Goal: Information Seeking & Learning: Find specific fact

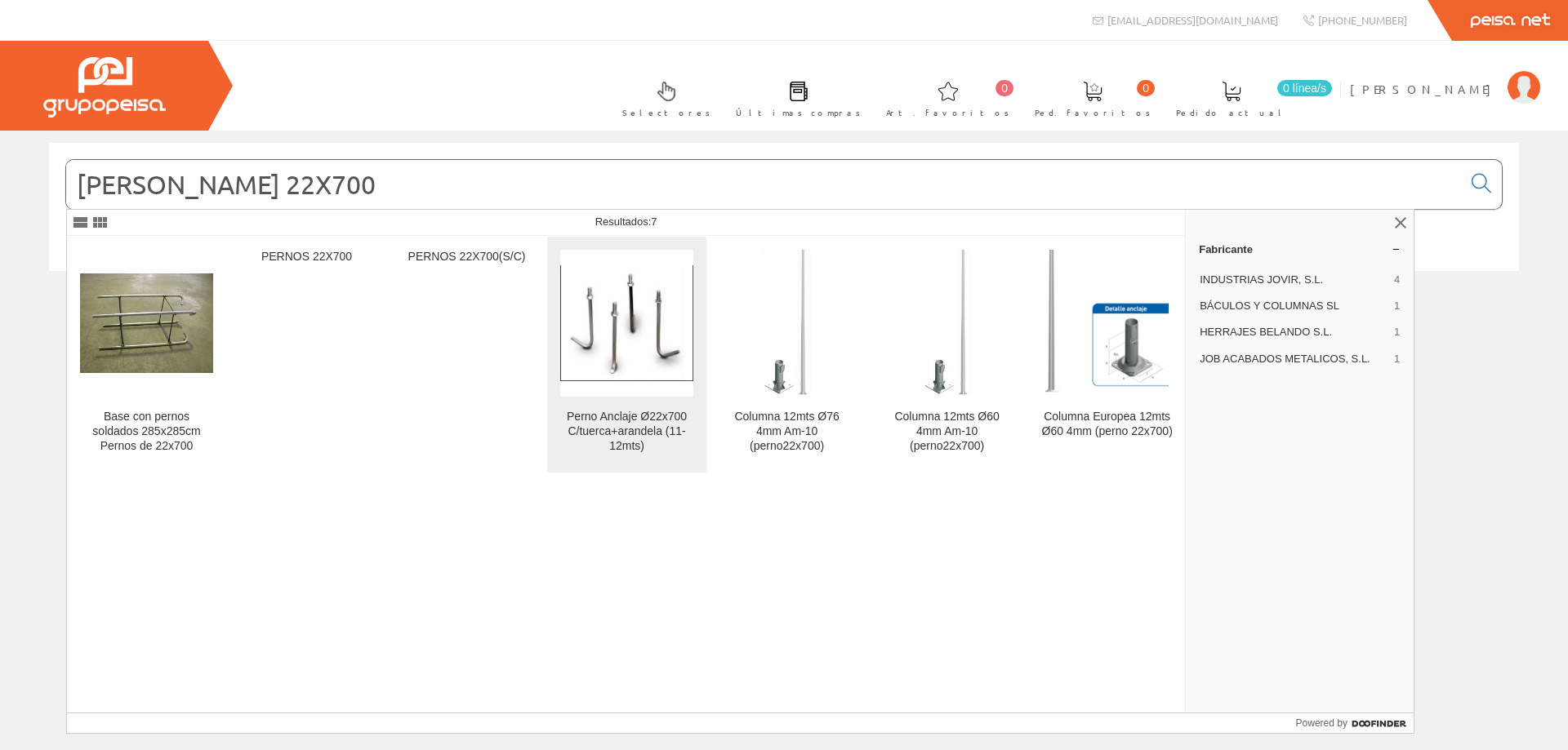
type input "[PERSON_NAME] 22X700"
click at [646, 436] on div "Perno Anclaje Ø22x700 C/tuerca+arandela (11-12mts)" at bounding box center [626, 431] width 133 height 44
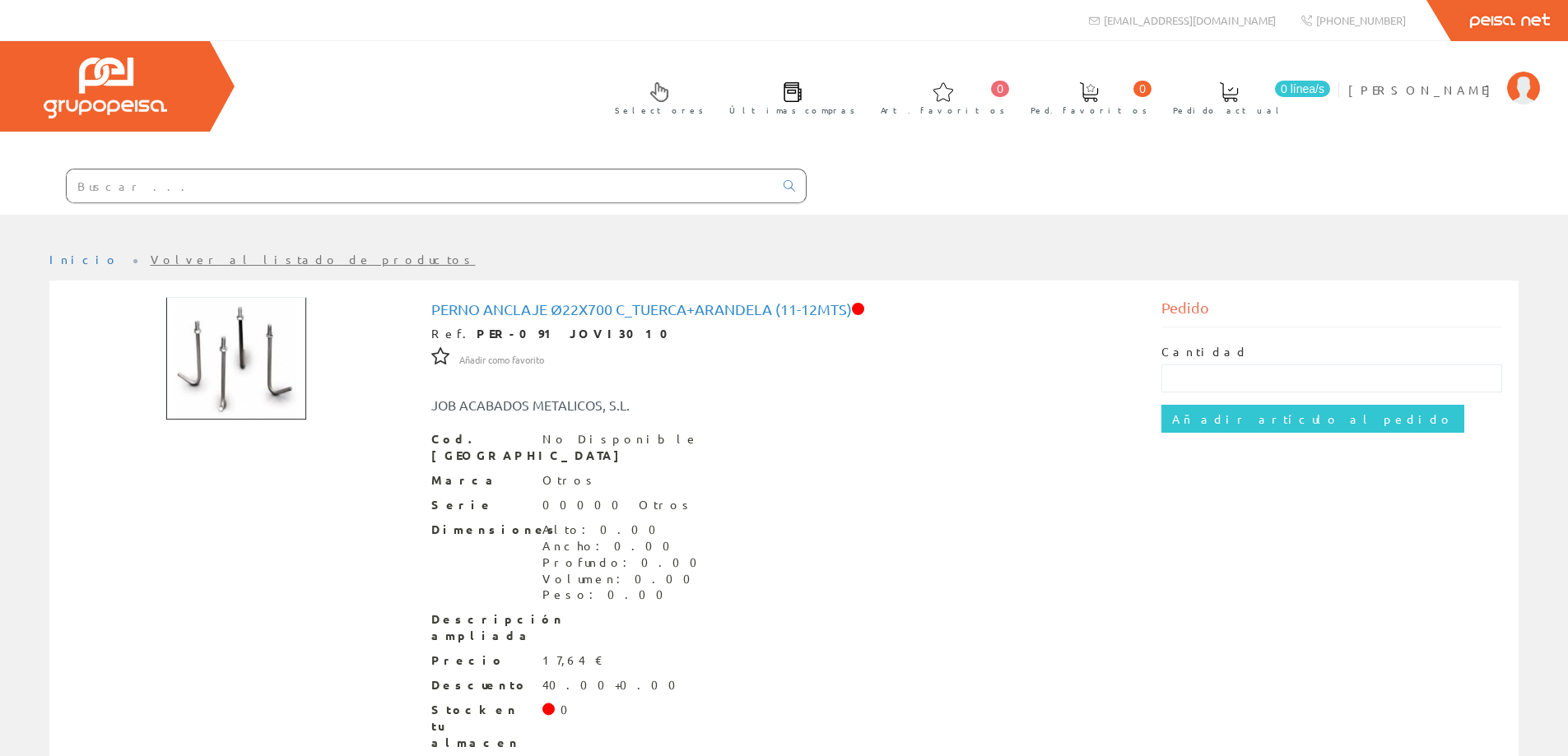
click at [213, 188] on input "text" at bounding box center [420, 186] width 707 height 33
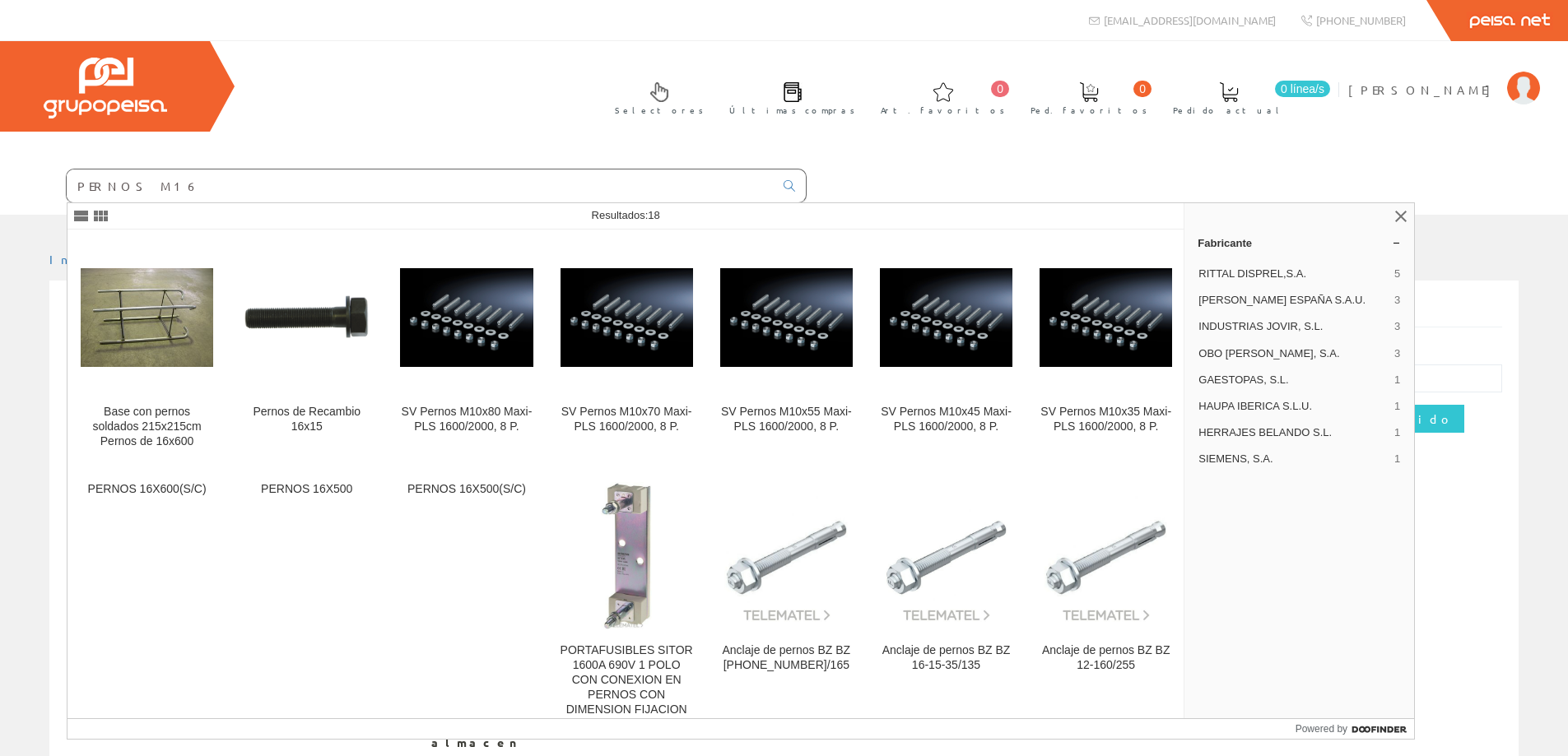
drag, startPoint x: 161, startPoint y: 187, endPoint x: 123, endPoint y: 183, distance: 38.2
click at [123, 183] on input "PERNOS M16" at bounding box center [420, 186] width 707 height 33
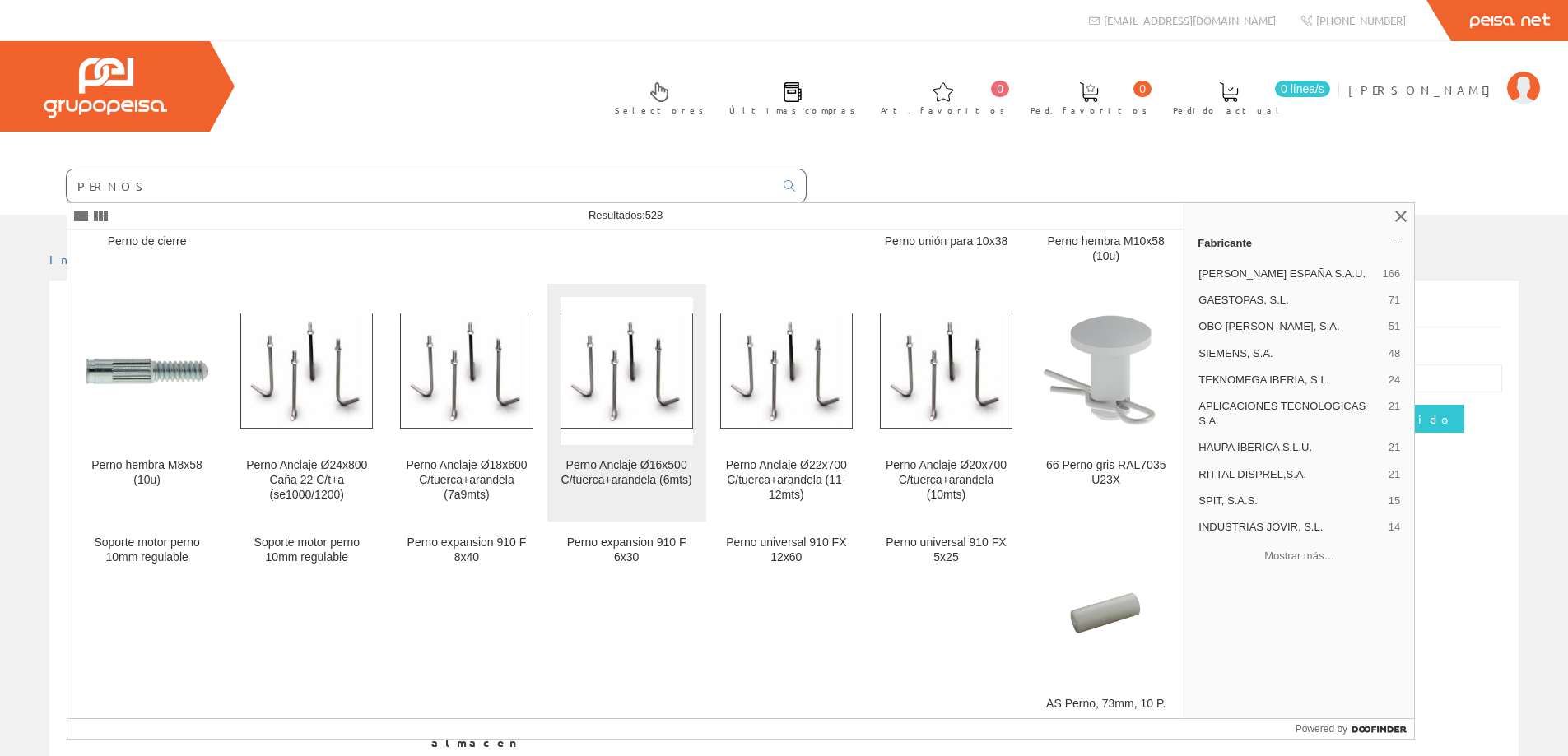
scroll to position [4853, 0]
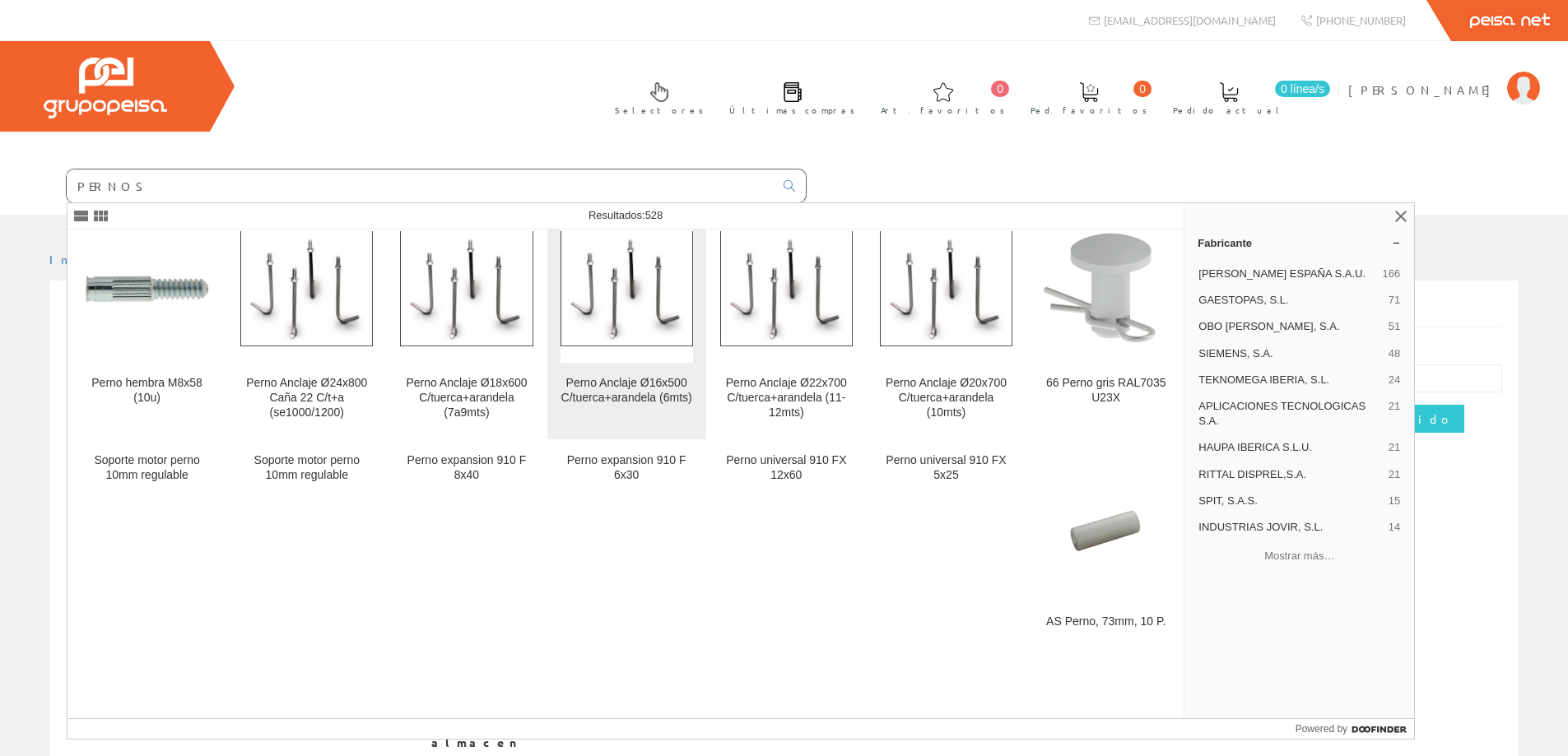
type input "PERNOS"
click at [634, 376] on div "Perno Anclaje Ø16x500 C/tuerca+arandela (6mts)" at bounding box center [626, 391] width 132 height 30
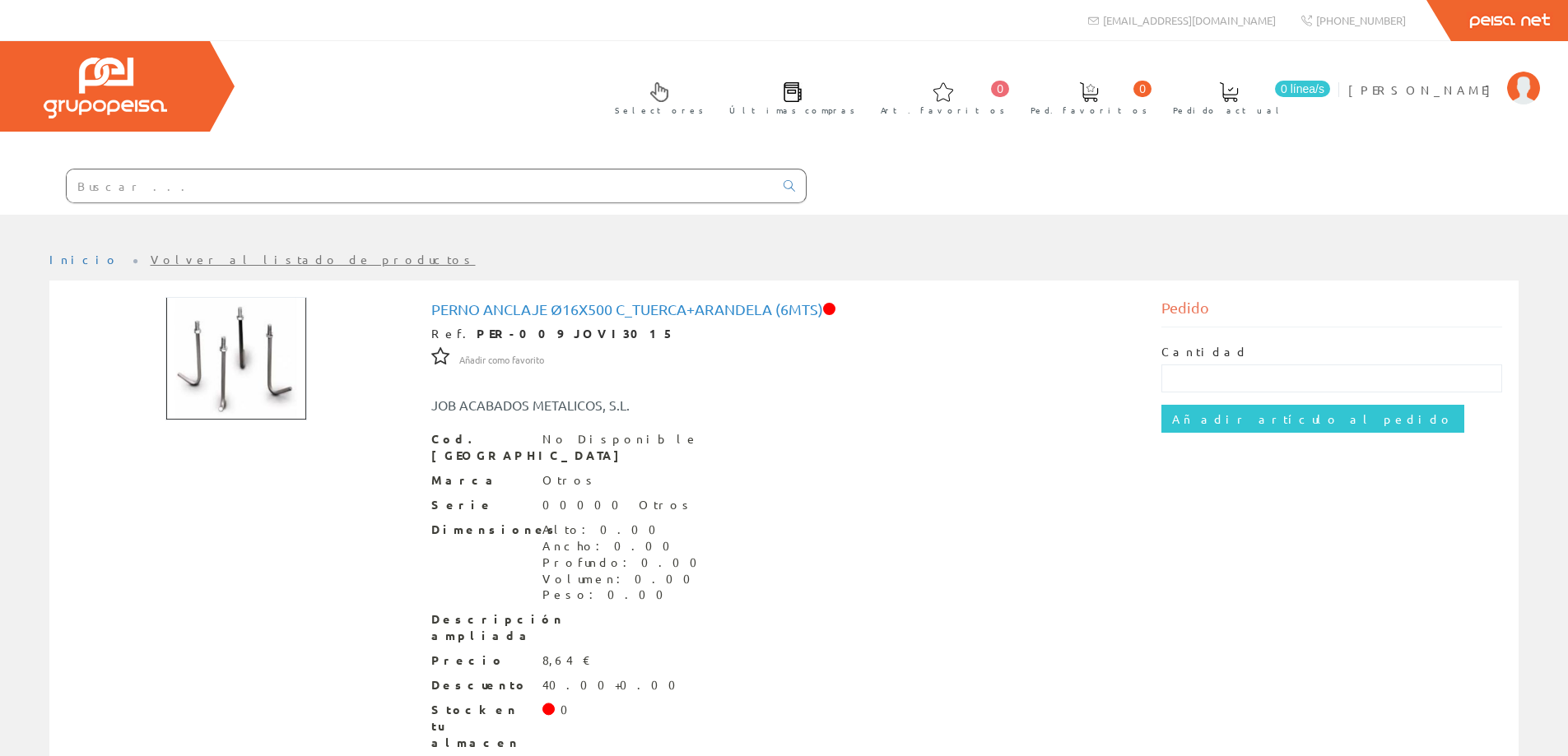
click at [207, 379] on img at bounding box center [235, 359] width 142 height 123
click at [251, 378] on img at bounding box center [235, 359] width 142 height 123
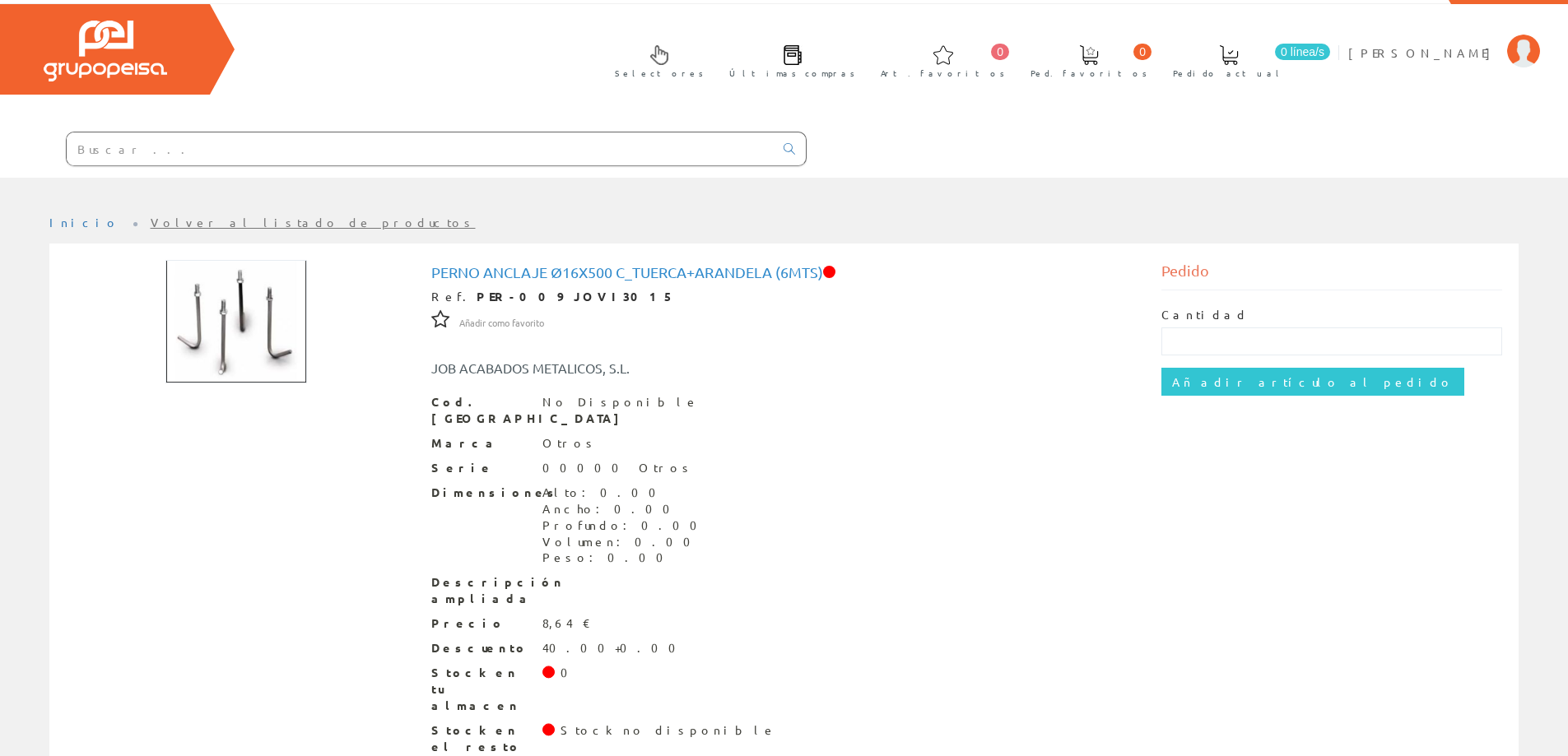
scroll to position [58, 0]
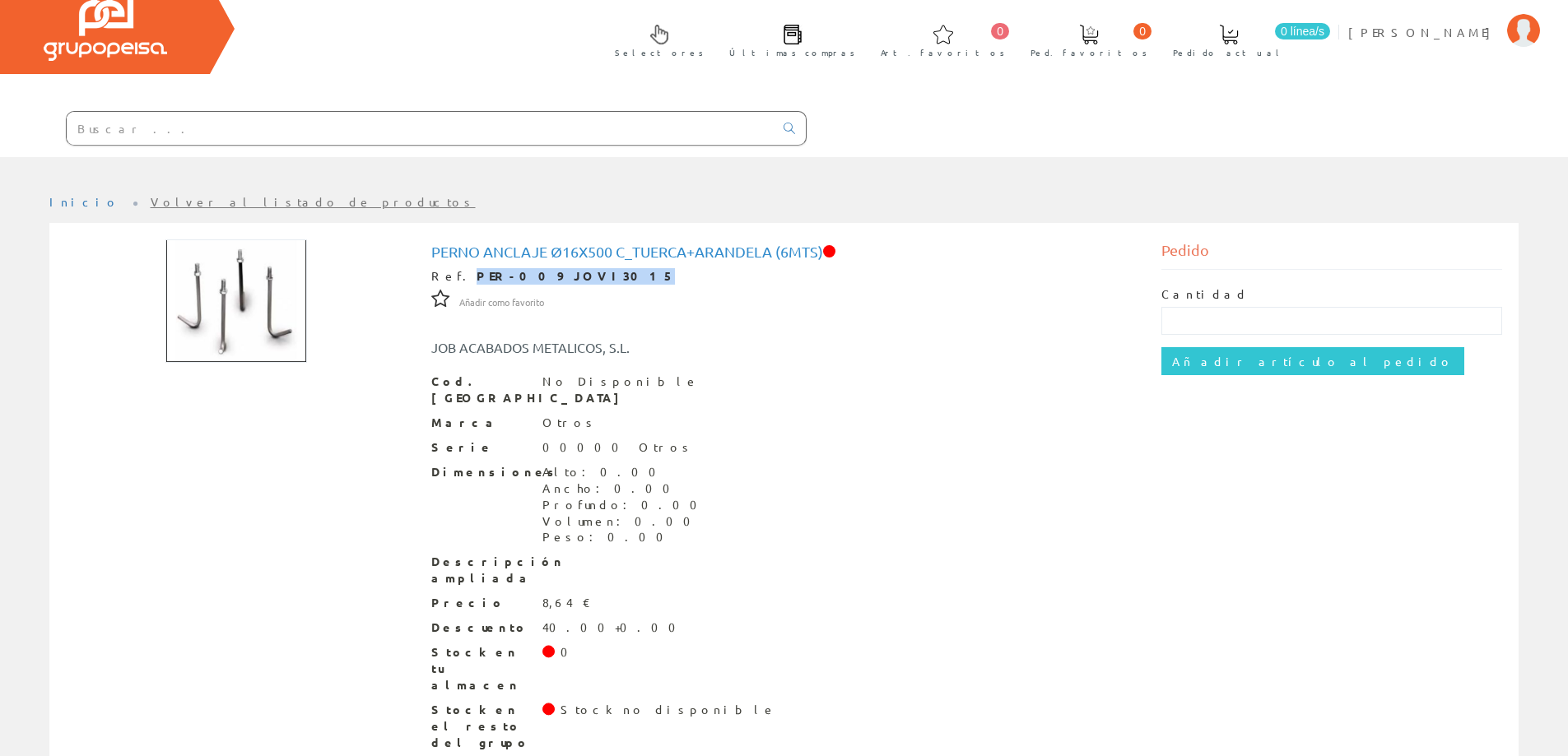
drag, startPoint x: 564, startPoint y: 275, endPoint x: 456, endPoint y: 273, distance: 108.0
click at [456, 273] on div "Ref. PER-009 JOVI3015" at bounding box center [784, 276] width 706 height 16
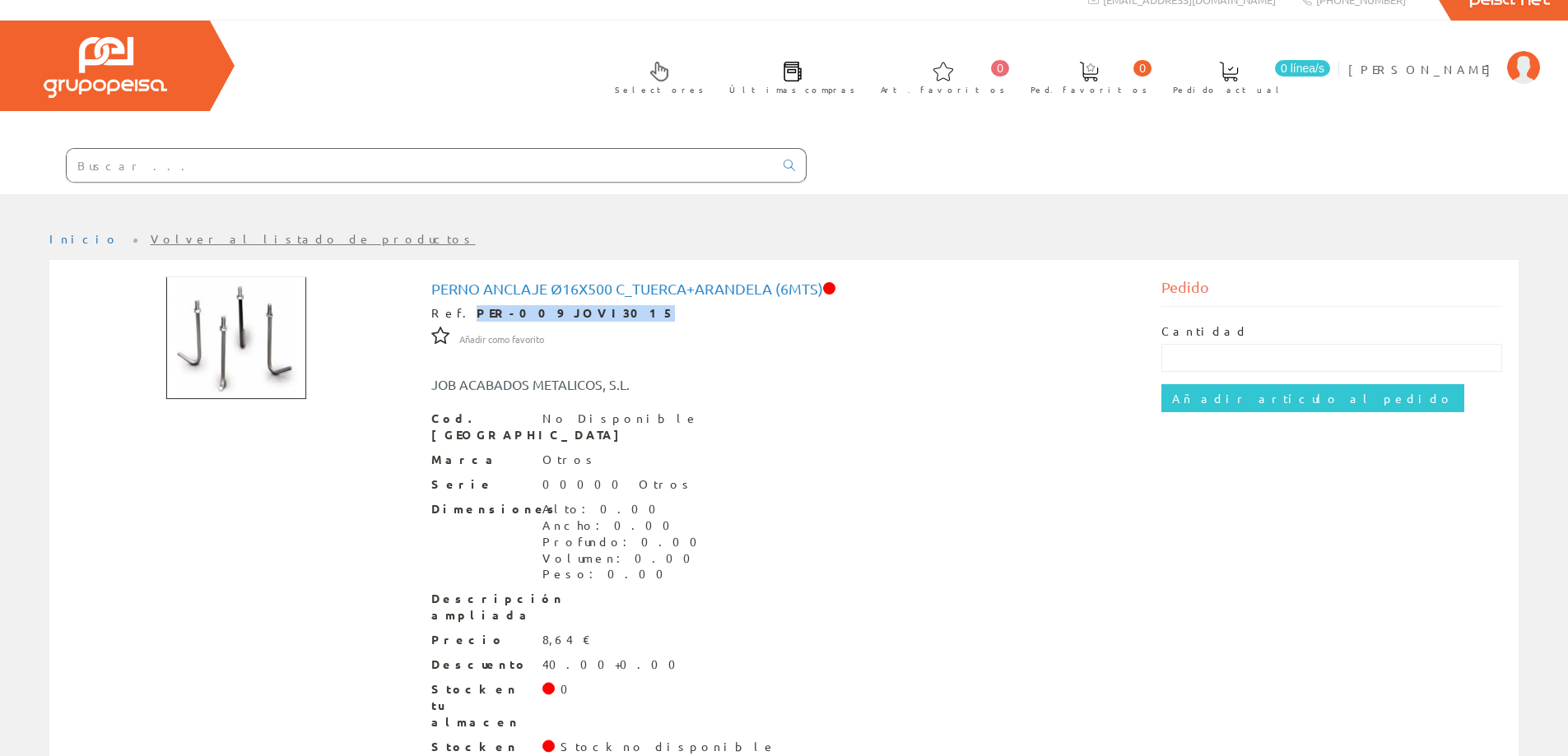
scroll to position [0, 0]
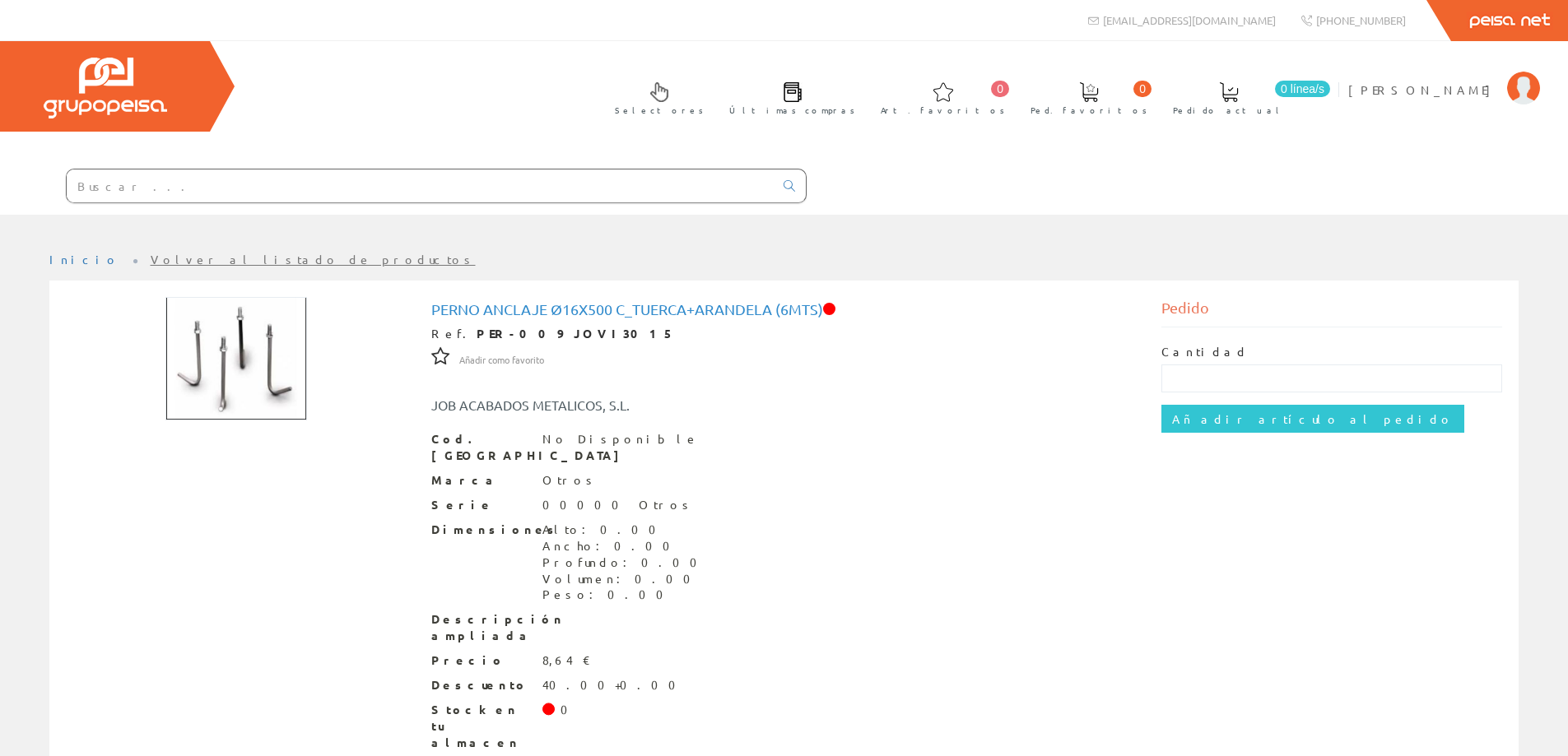
drag, startPoint x: 493, startPoint y: 273, endPoint x: 453, endPoint y: 388, distance: 121.8
click at [453, 388] on div "JOB ACABADOS METALICOS, S.L." at bounding box center [784, 396] width 730 height 36
drag, startPoint x: 562, startPoint y: 330, endPoint x: 455, endPoint y: 332, distance: 107.0
click at [455, 332] on div "Ref. PER-009 JOVI3015" at bounding box center [784, 334] width 706 height 16
copy strong "PER-009 JOVI3015"
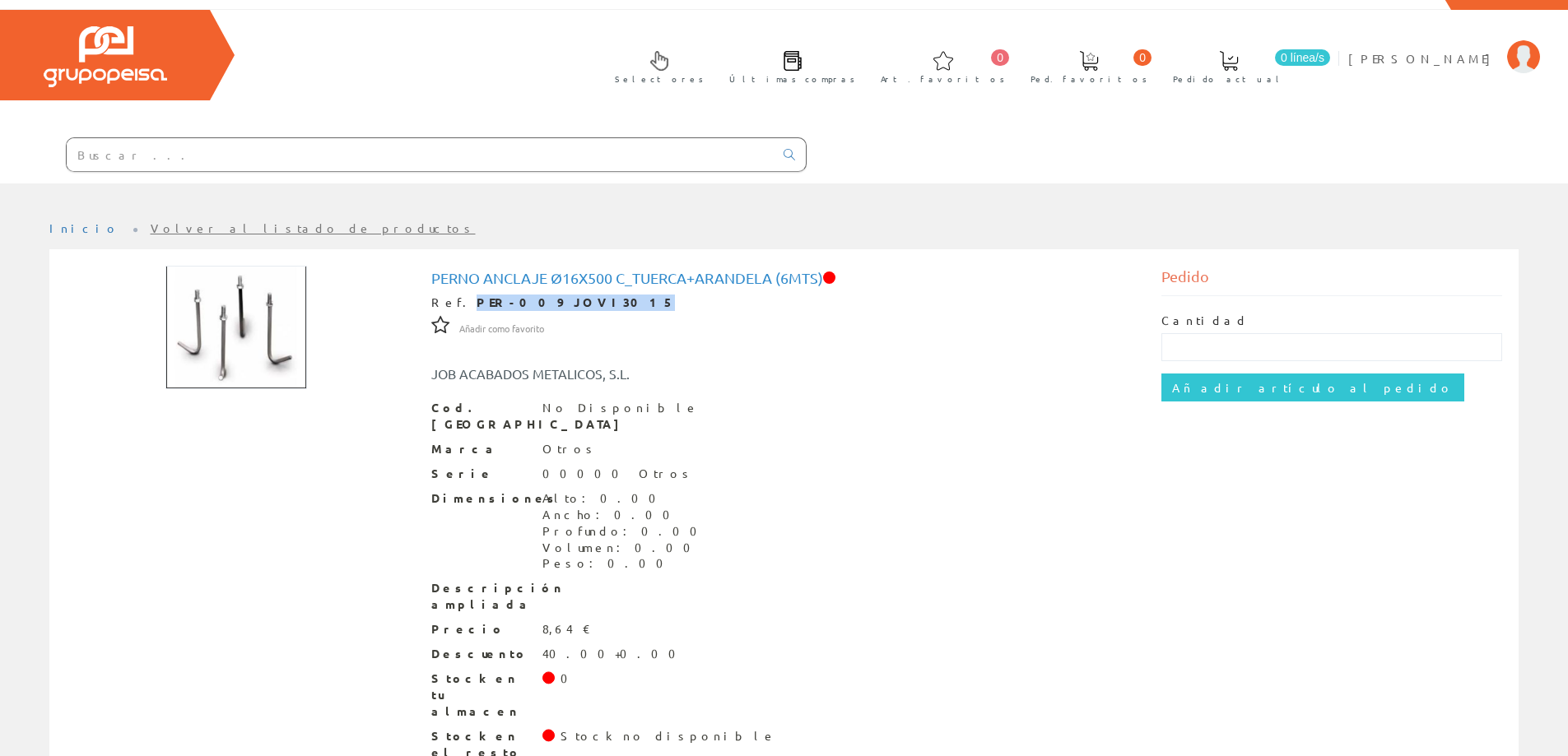
scroll to position [58, 0]
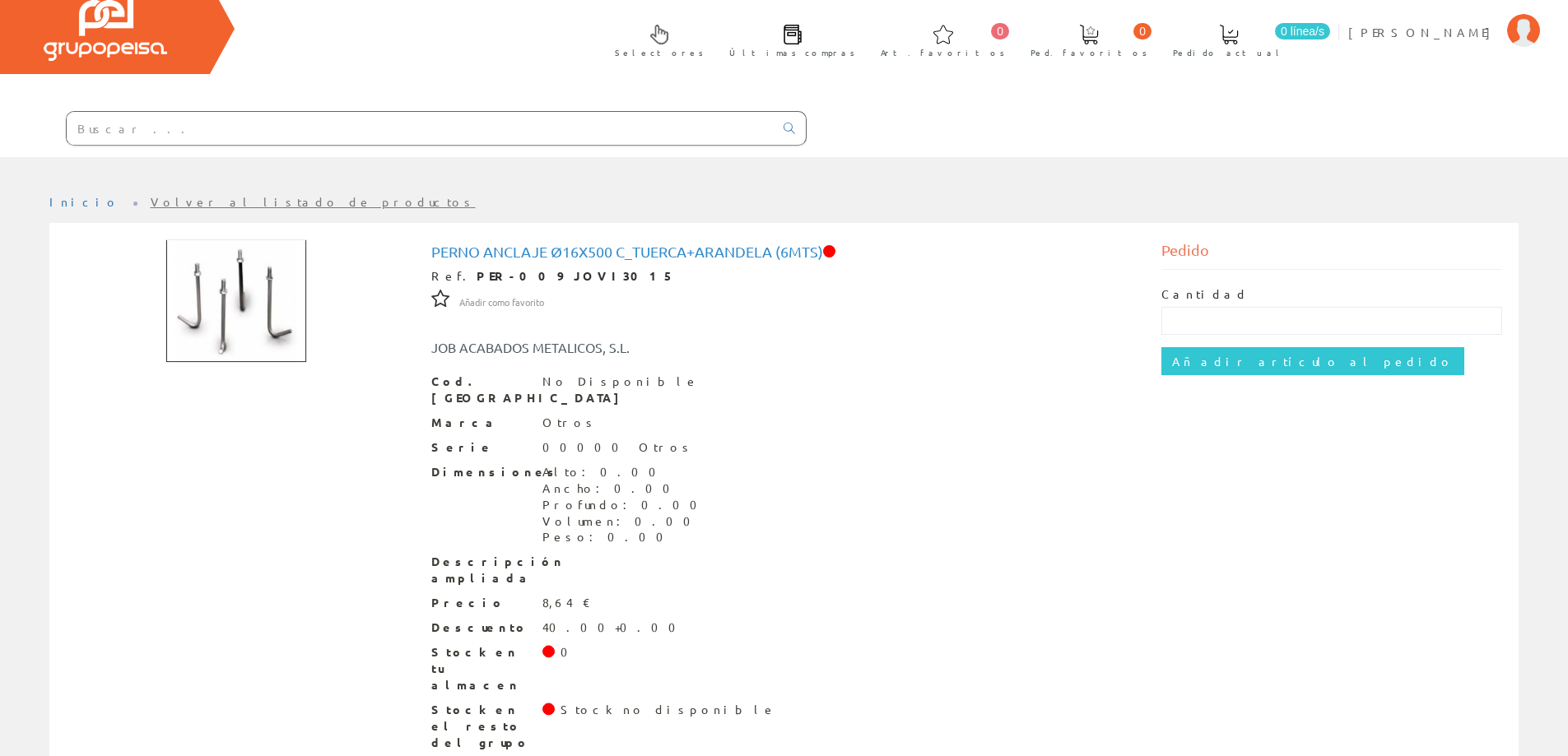
click at [698, 251] on h1 "Perno Anclaje Ø16x500 C_tuerca+arandela (6mts)" at bounding box center [784, 251] width 706 height 16
click at [548, 263] on div "Perno Anclaje Ø16x500 C_tuerca+arandela (6mts) Ref. PER-009 JOVI3015 Añadir com…" at bounding box center [784, 497] width 706 height 507
drag, startPoint x: 554, startPoint y: 279, endPoint x: 456, endPoint y: 271, distance: 98.3
click at [477, 271] on strong "PER-009 JOVI3015" at bounding box center [576, 275] width 199 height 14
copy strong "PER-009 JOVI3015"
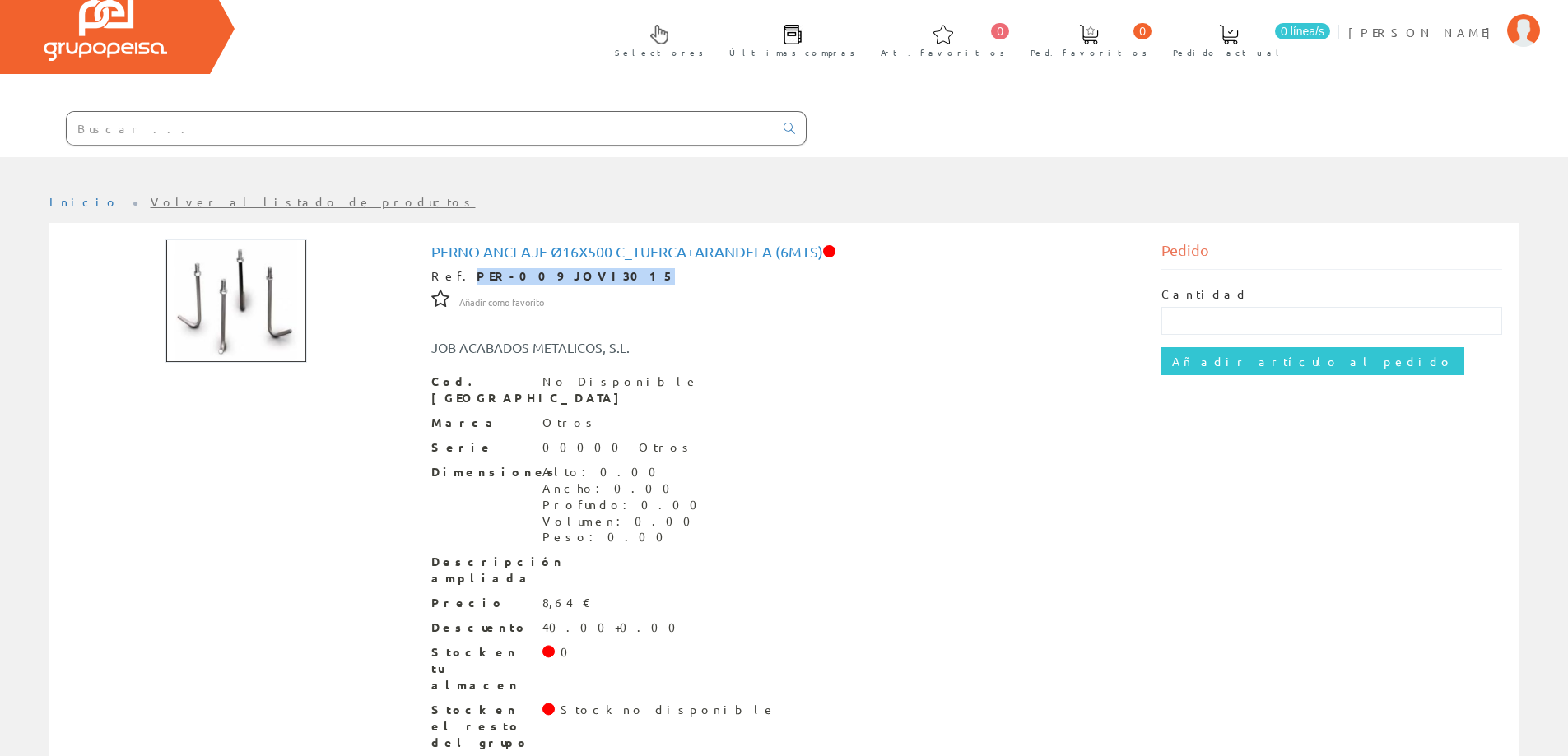
click at [221, 290] on img at bounding box center [235, 301] width 142 height 123
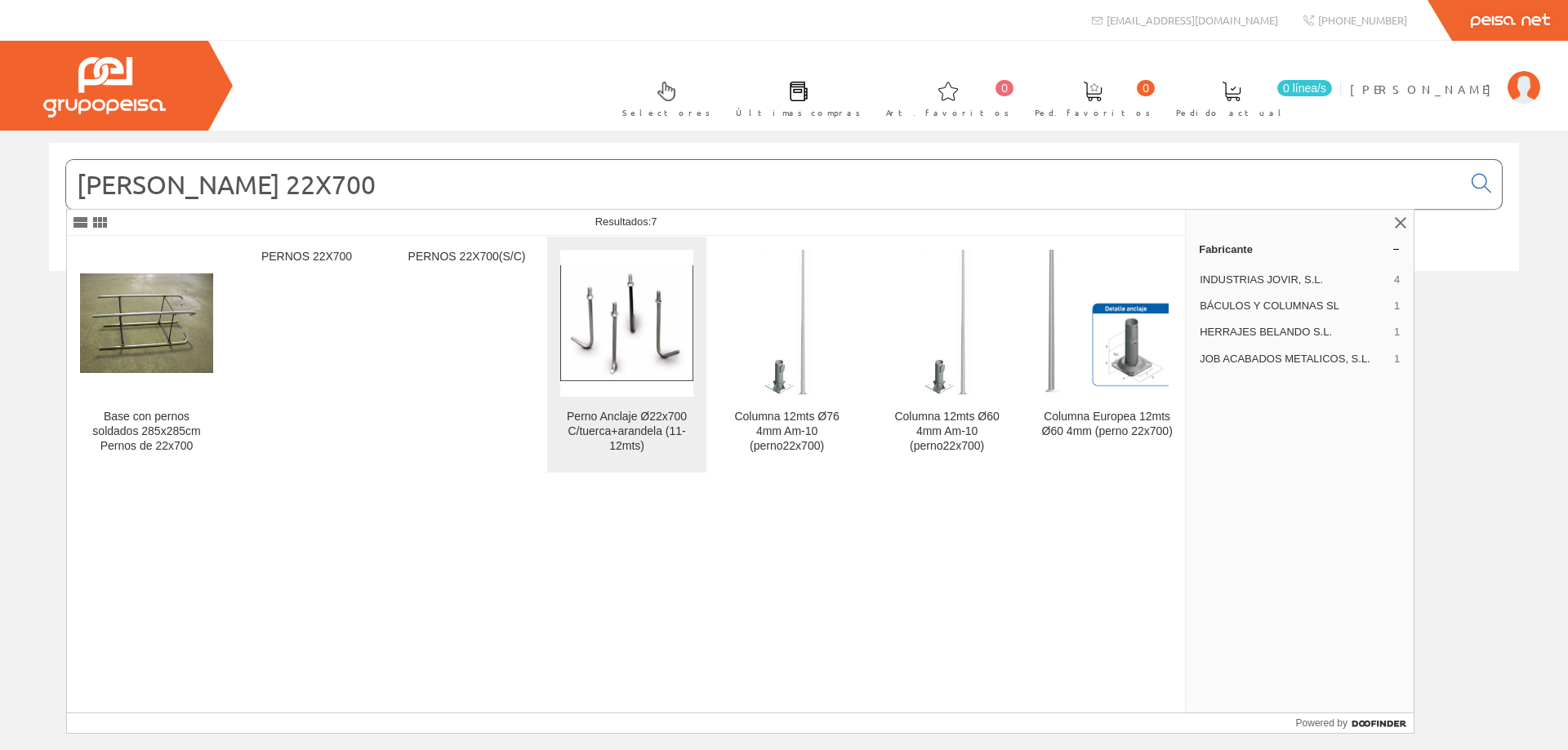
click at [646, 431] on div "Perno Anclaje Ø22x700 C/tuerca+arandela (11-12mts)" at bounding box center [626, 431] width 133 height 44
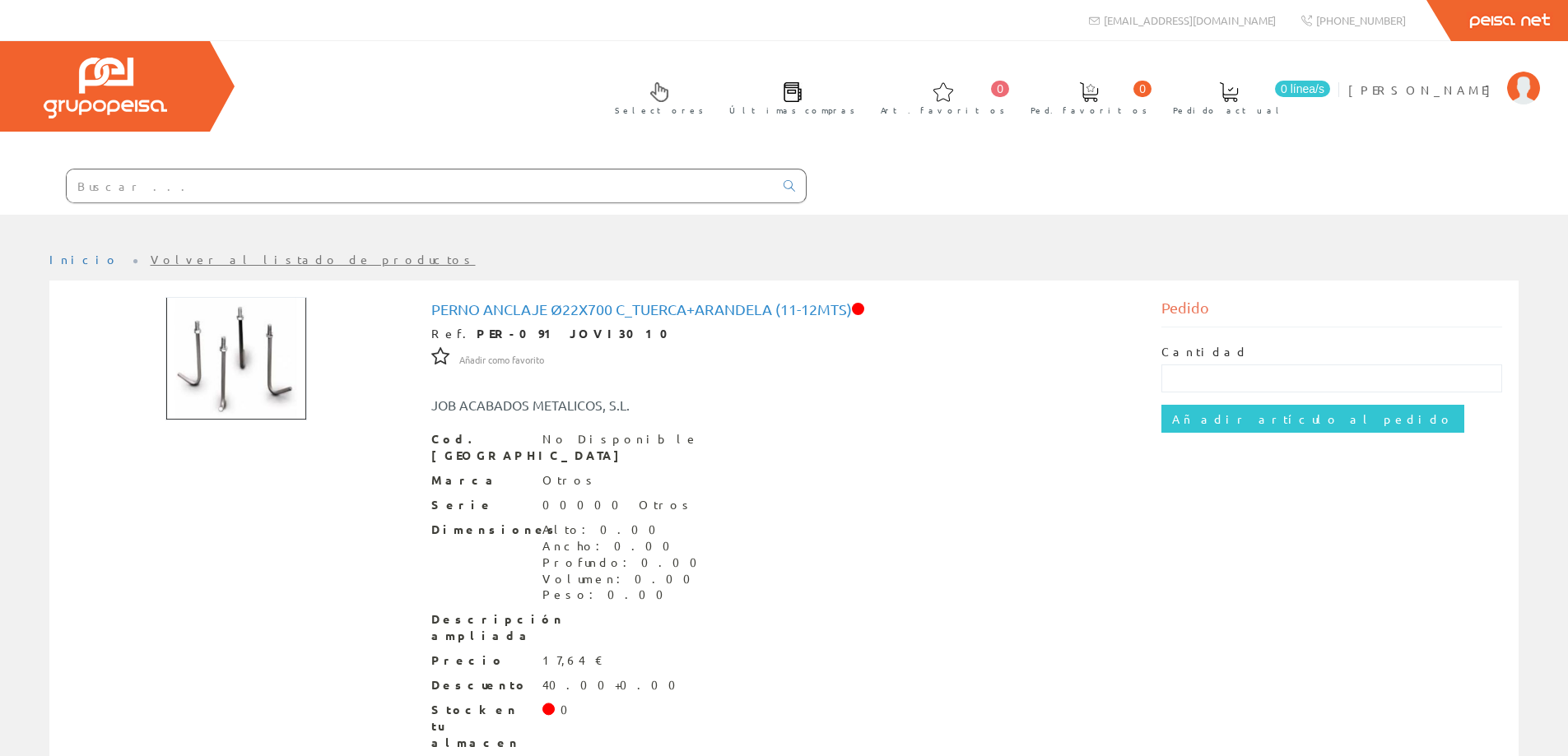
click at [656, 310] on h1 "Perno Anclaje Ø22x700 C_tuerca+arandela (11-12mts)" at bounding box center [784, 309] width 706 height 16
